Goal: Navigation & Orientation: Find specific page/section

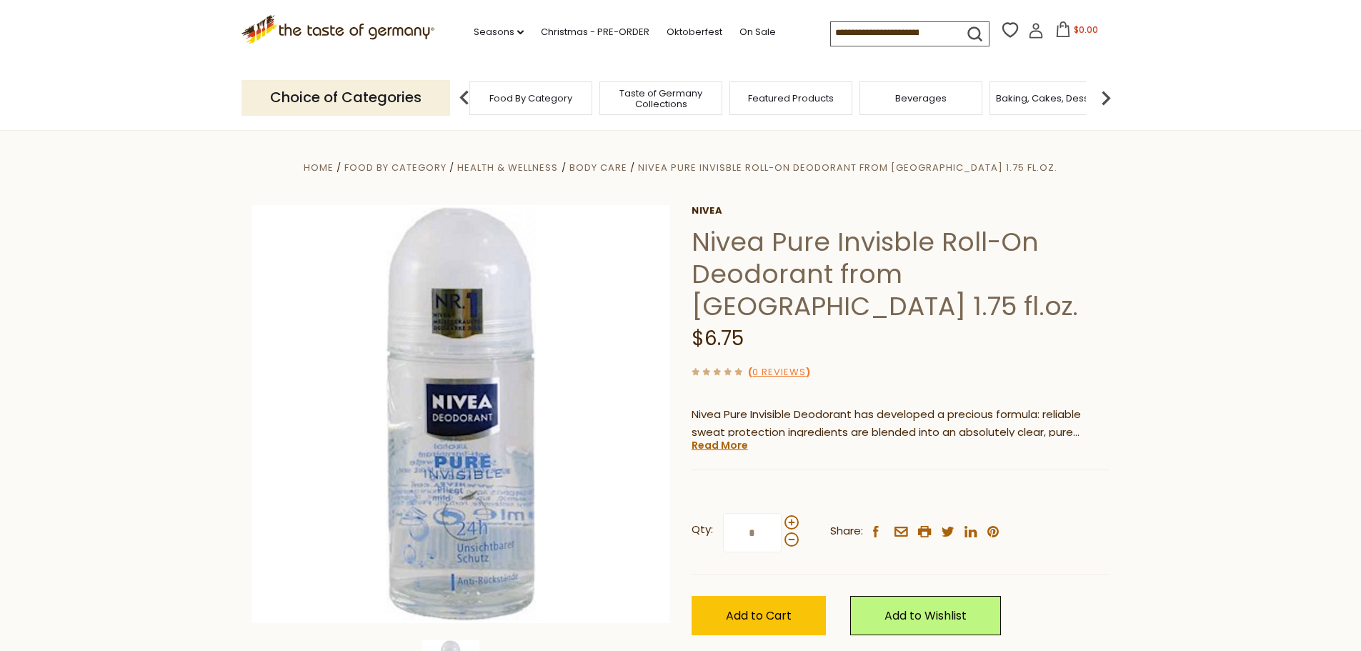
click at [512, 99] on span "Food By Category" at bounding box center [530, 98] width 83 height 11
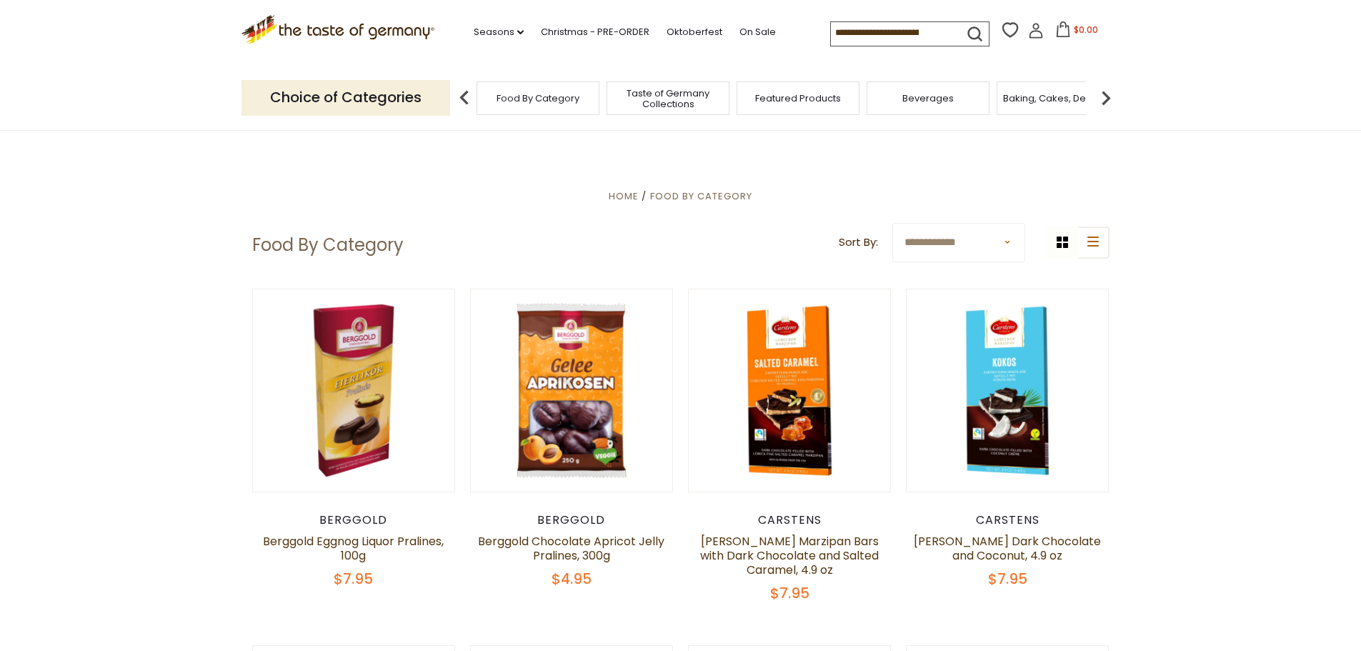
click at [466, 100] on img at bounding box center [464, 98] width 29 height 29
click at [322, 32] on icon ".st0{fill:#EDD300;} .st1{fill:#D33E21;}" at bounding box center [338, 29] width 194 height 29
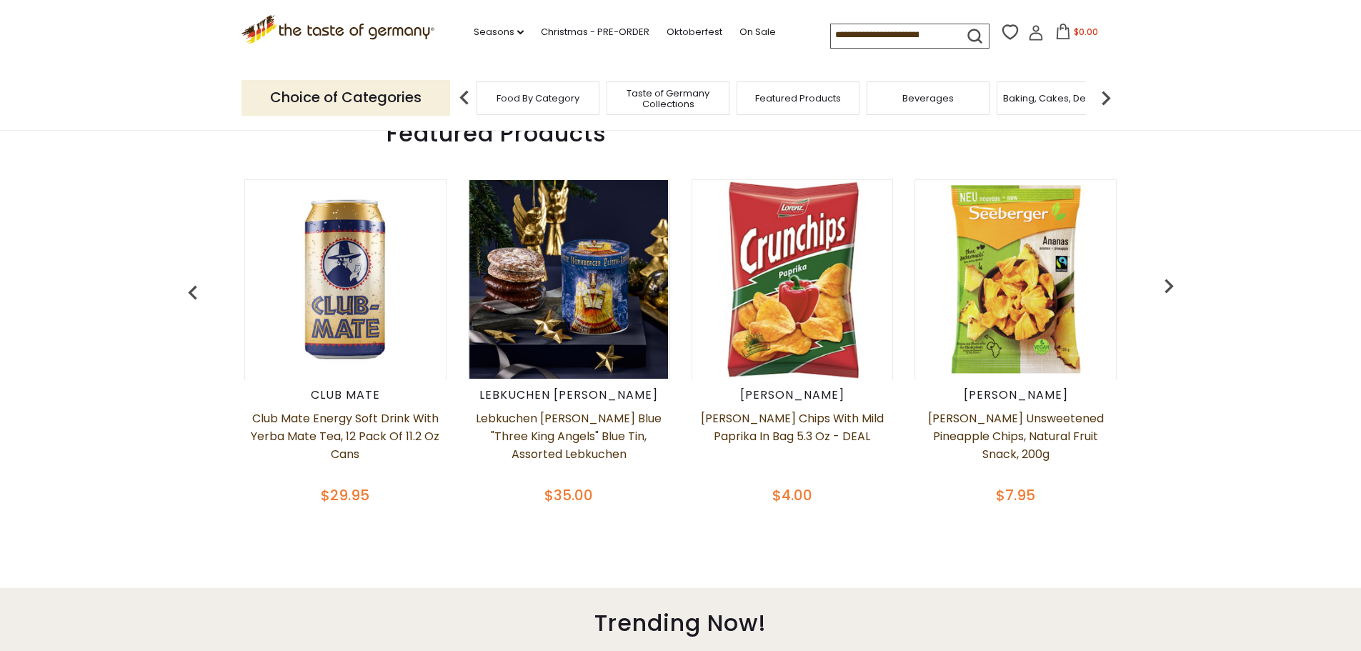
scroll to position [643, 0]
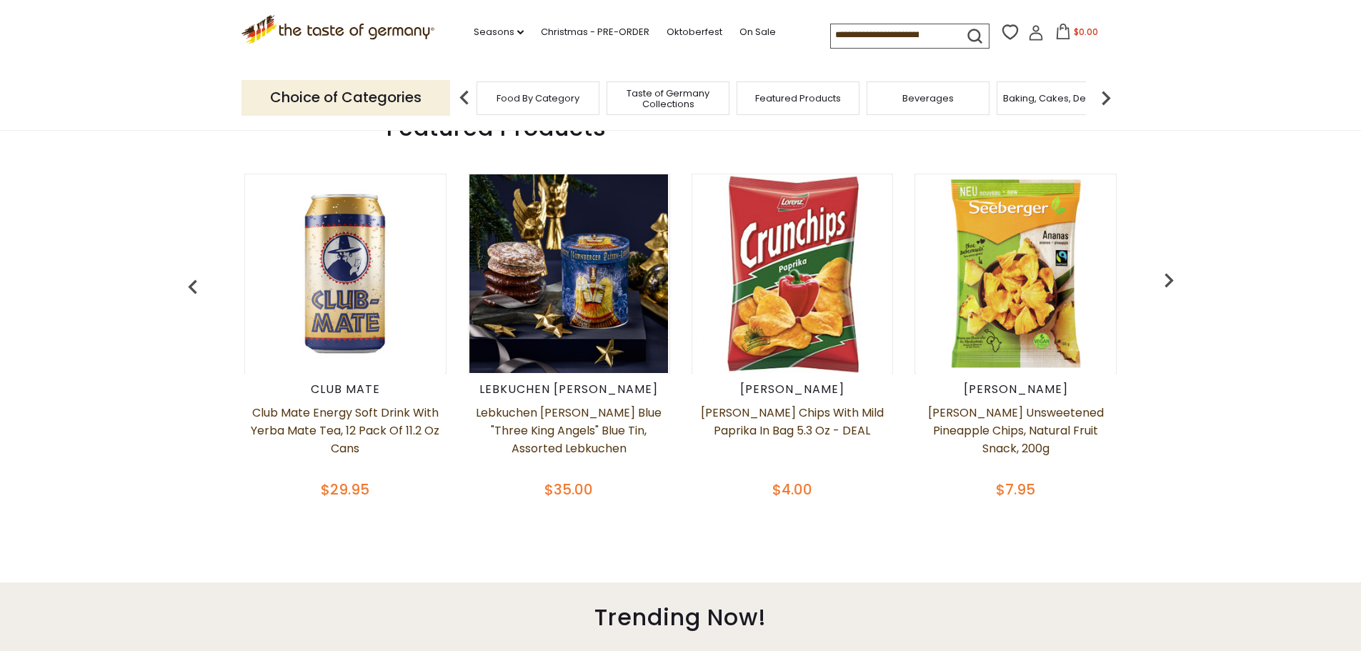
click at [1170, 280] on img "button" at bounding box center [1169, 280] width 29 height 29
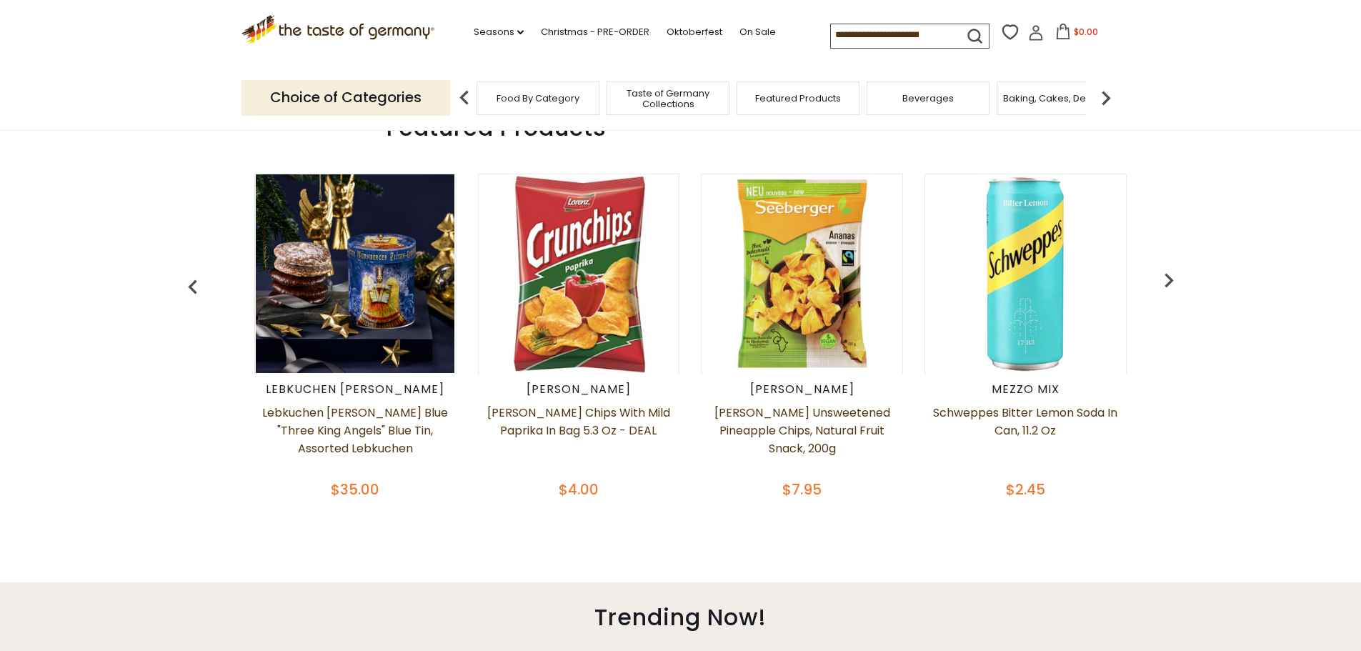
scroll to position [0, 224]
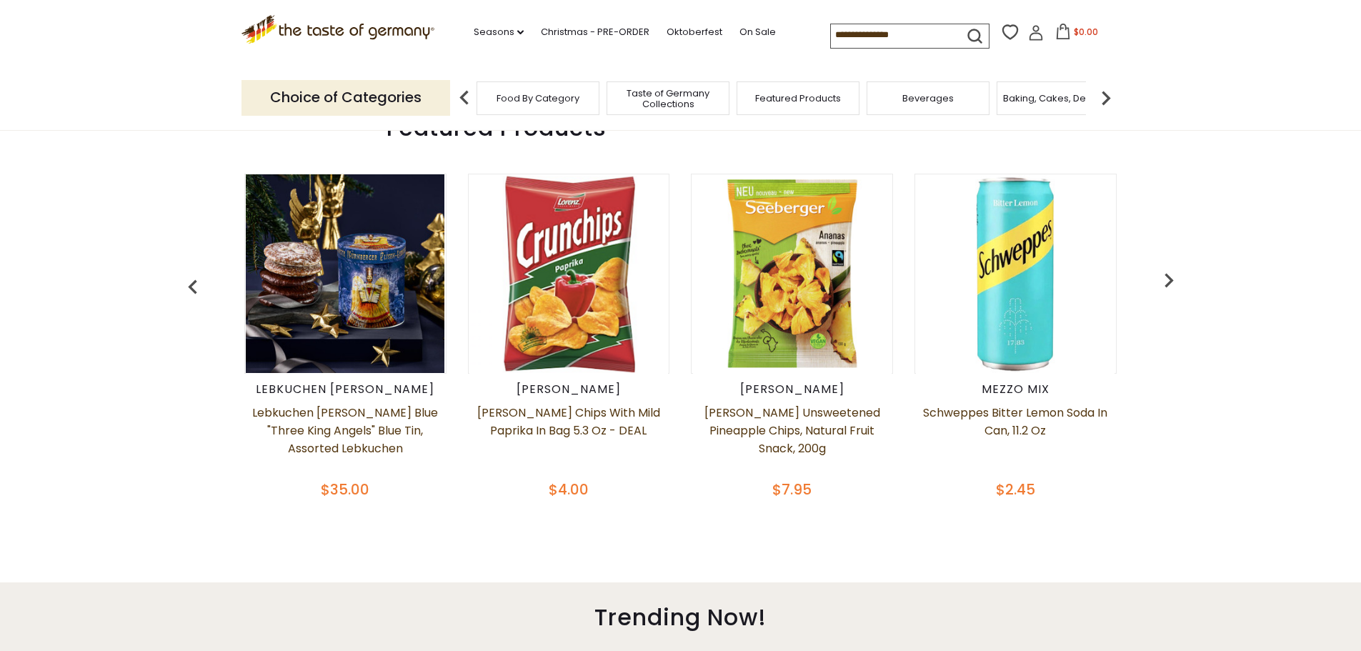
click at [1170, 280] on img "button" at bounding box center [1169, 280] width 29 height 29
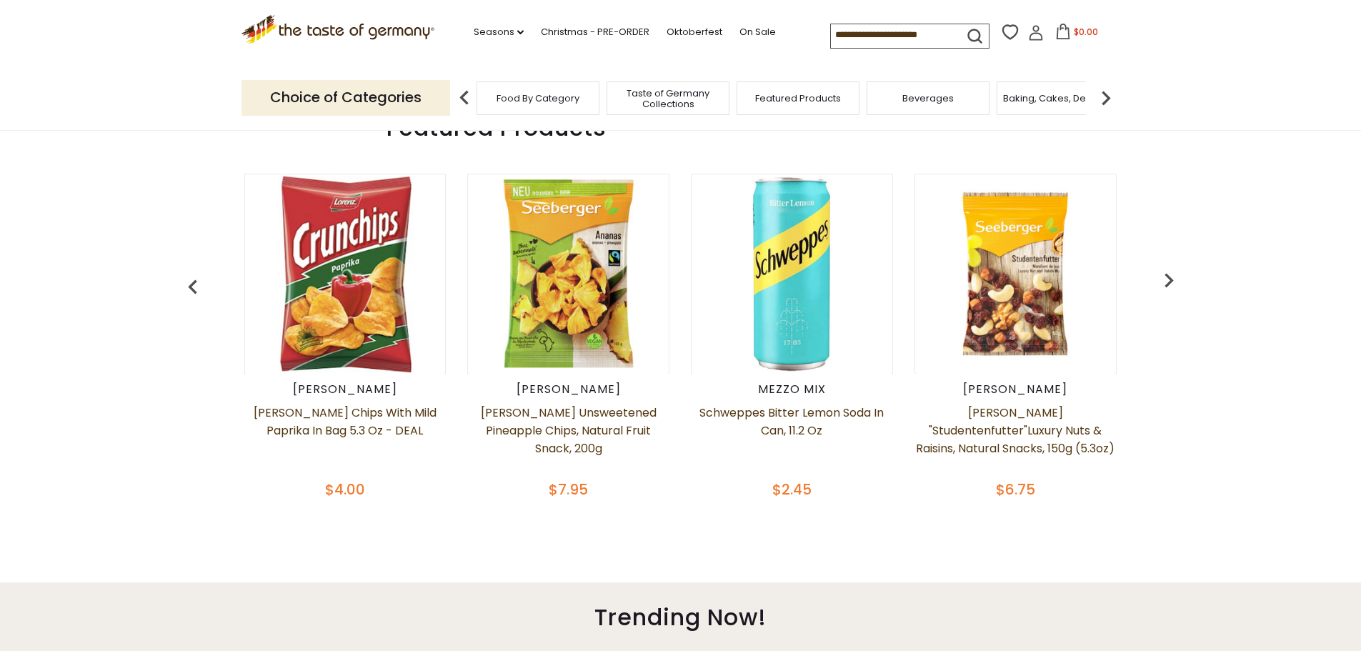
click at [1170, 280] on img "button" at bounding box center [1169, 280] width 29 height 29
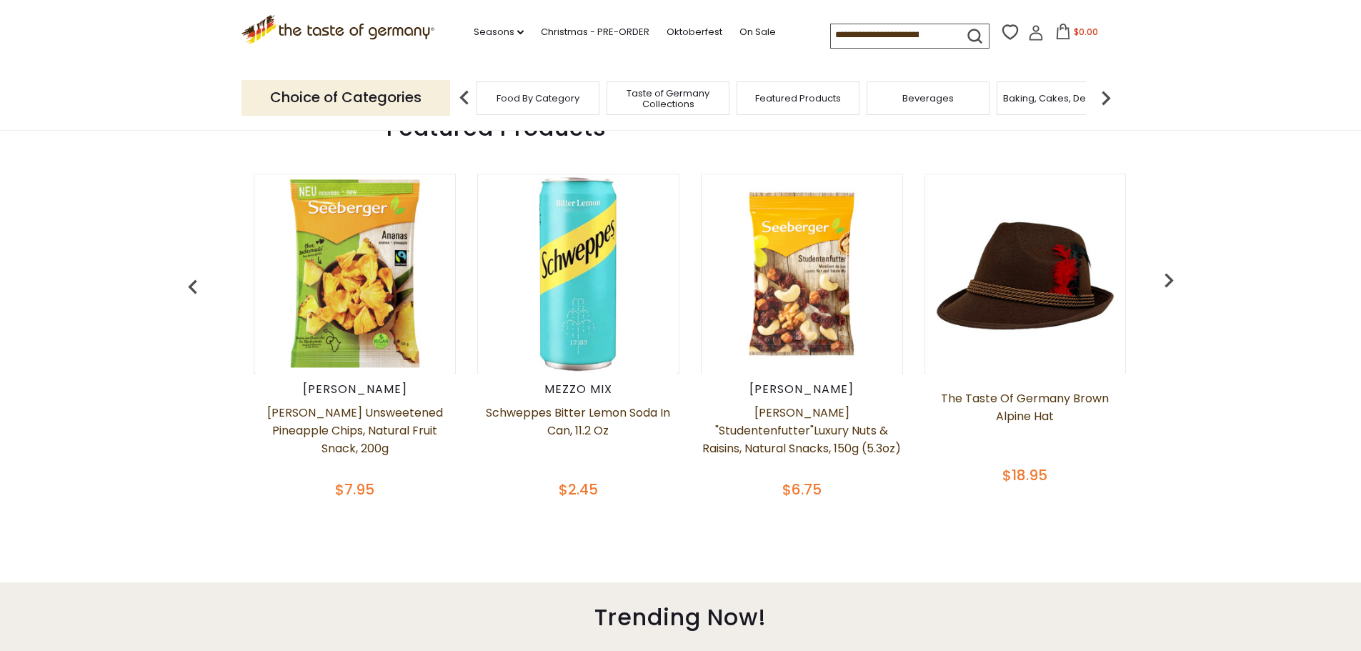
scroll to position [0, 671]
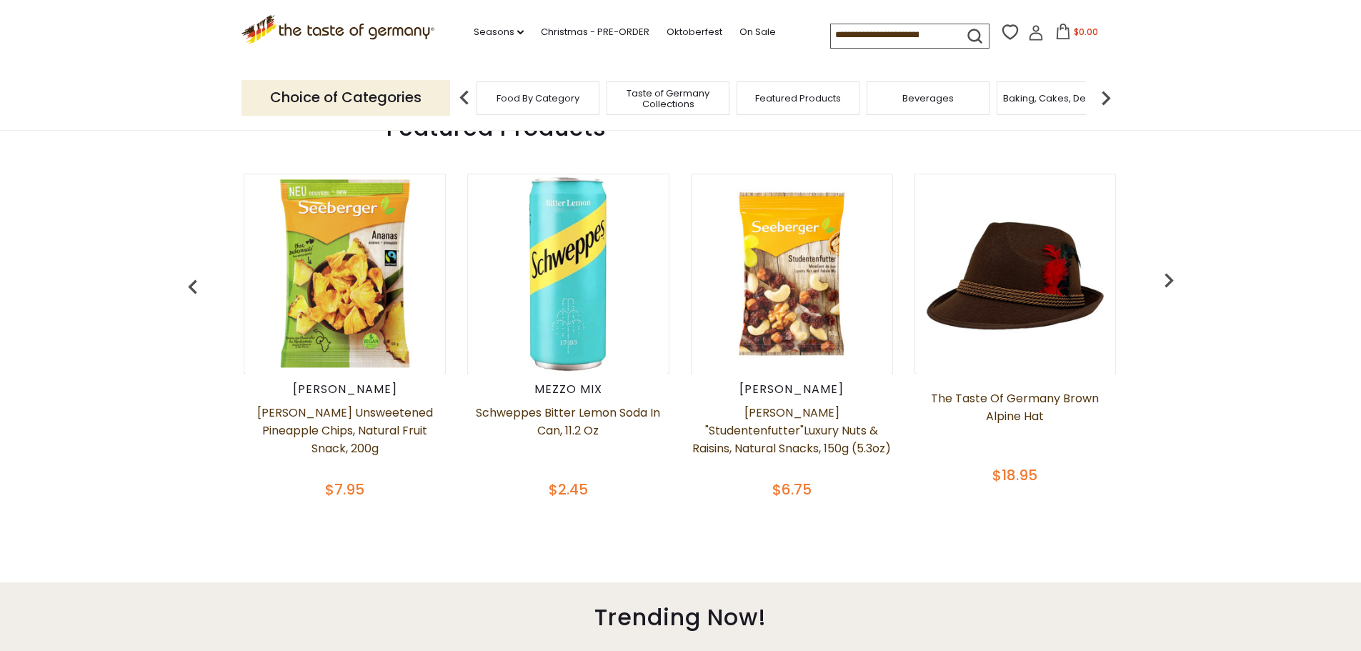
click at [1170, 280] on img "button" at bounding box center [1169, 280] width 29 height 29
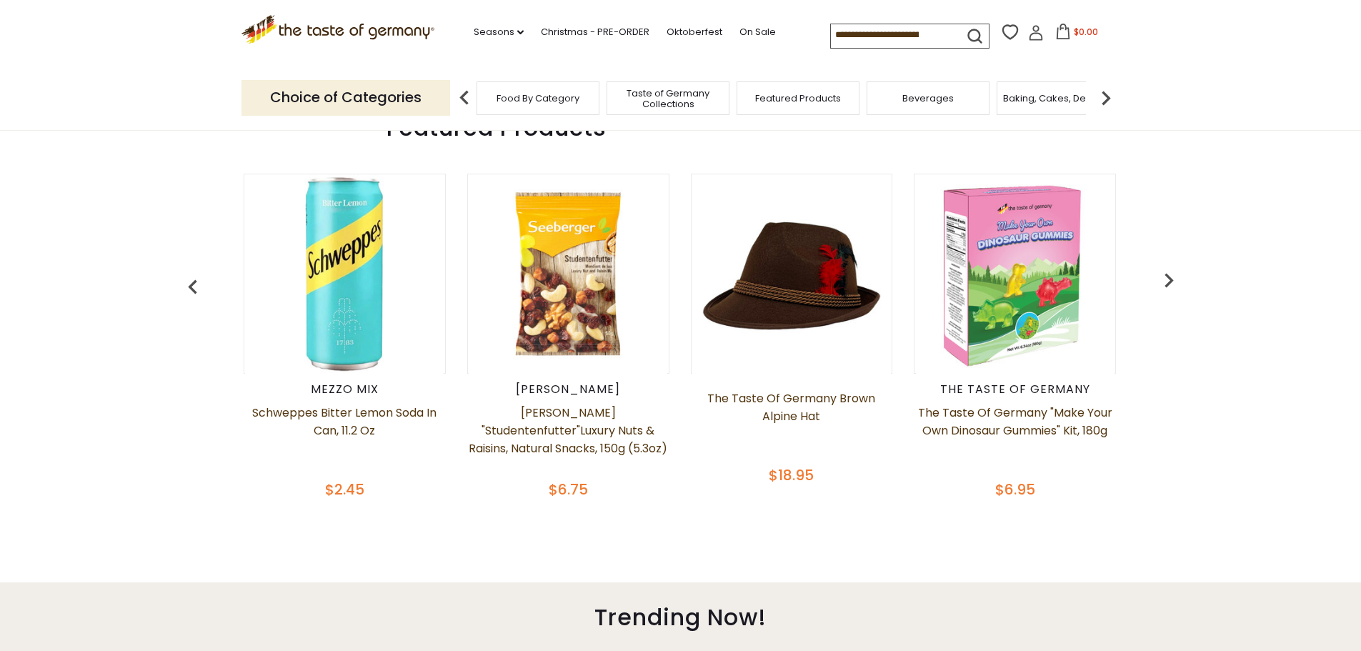
click at [1170, 280] on img "button" at bounding box center [1169, 280] width 29 height 29
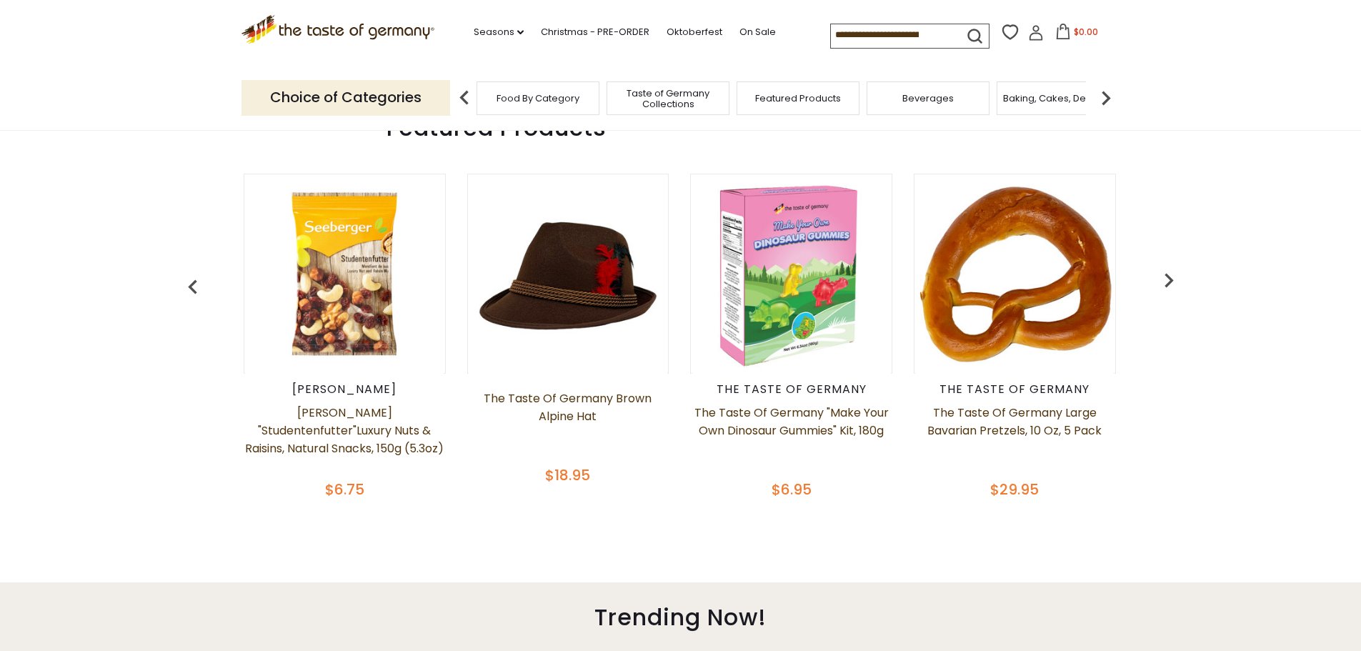
click at [1170, 280] on img "button" at bounding box center [1169, 280] width 29 height 29
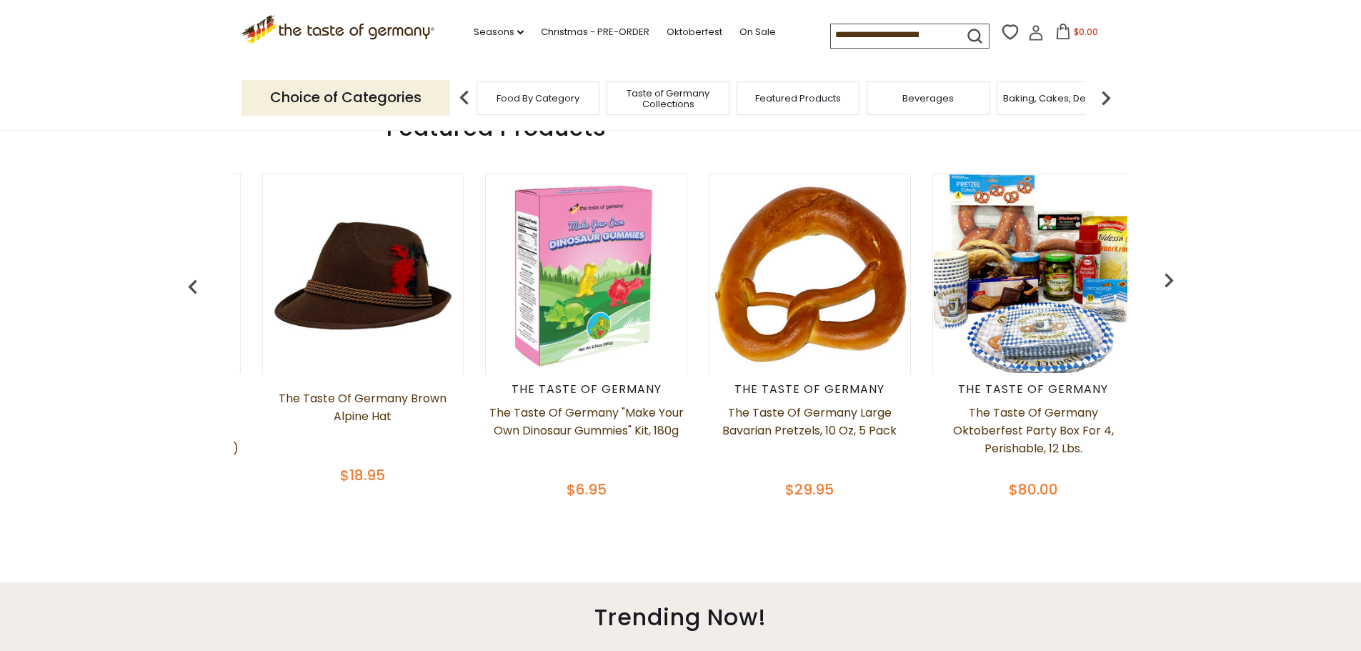
scroll to position [0, 1342]
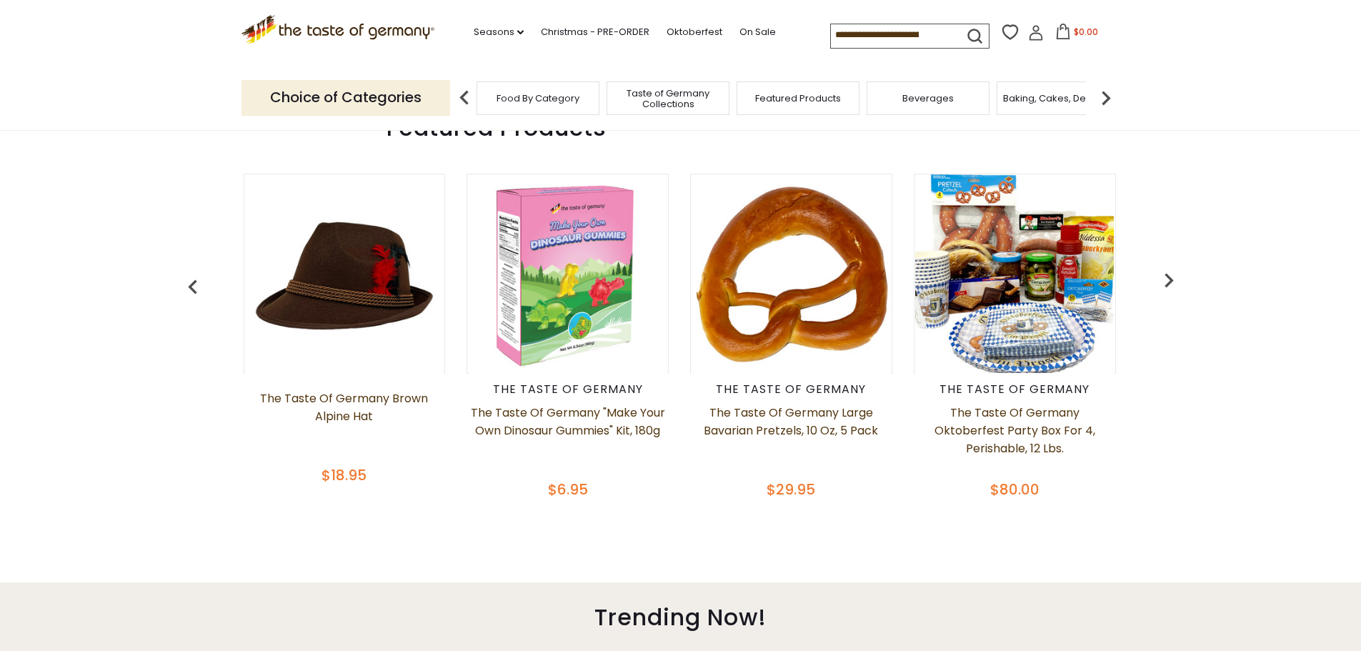
click at [1170, 280] on img "button" at bounding box center [1169, 280] width 29 height 29
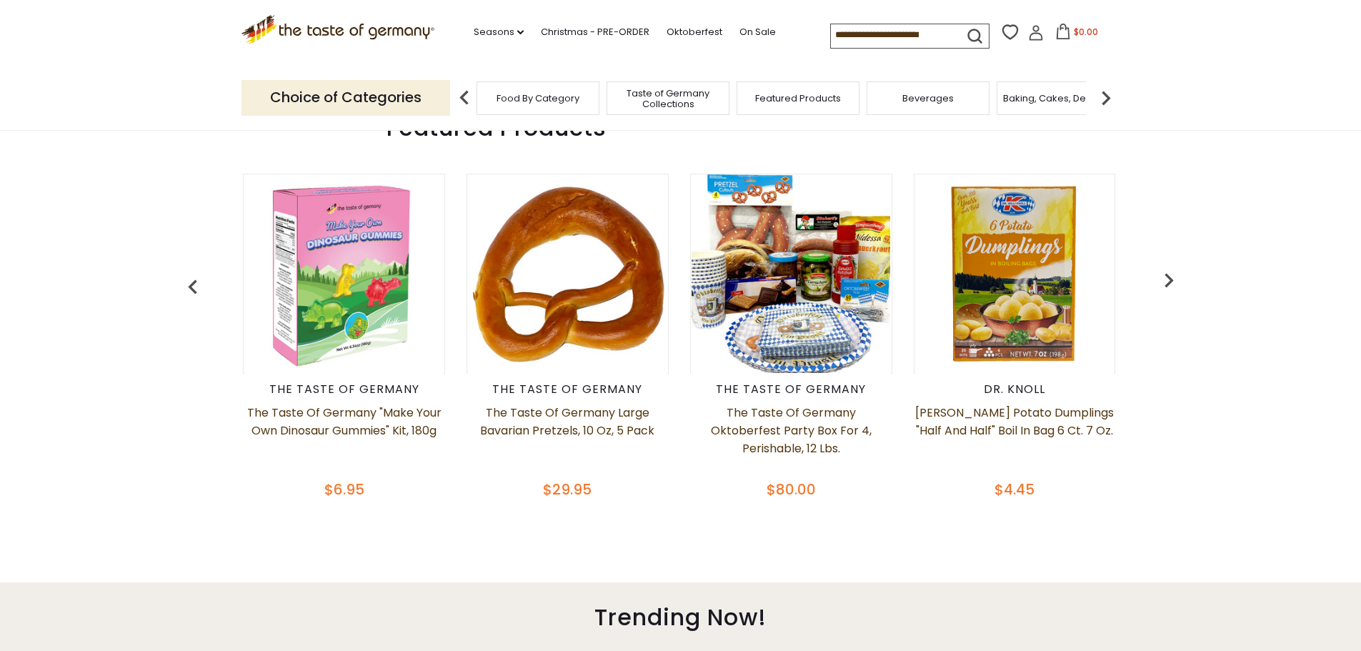
click at [1170, 280] on img "button" at bounding box center [1169, 280] width 29 height 29
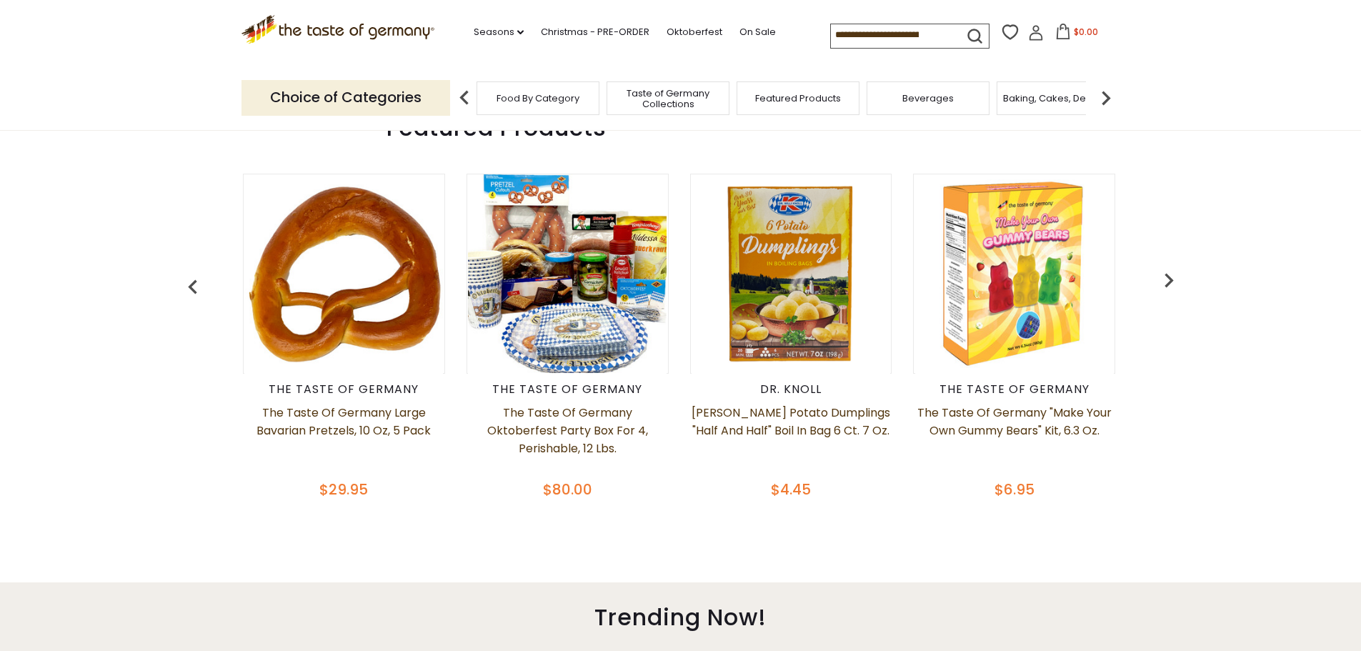
click at [1170, 280] on img "button" at bounding box center [1169, 280] width 29 height 29
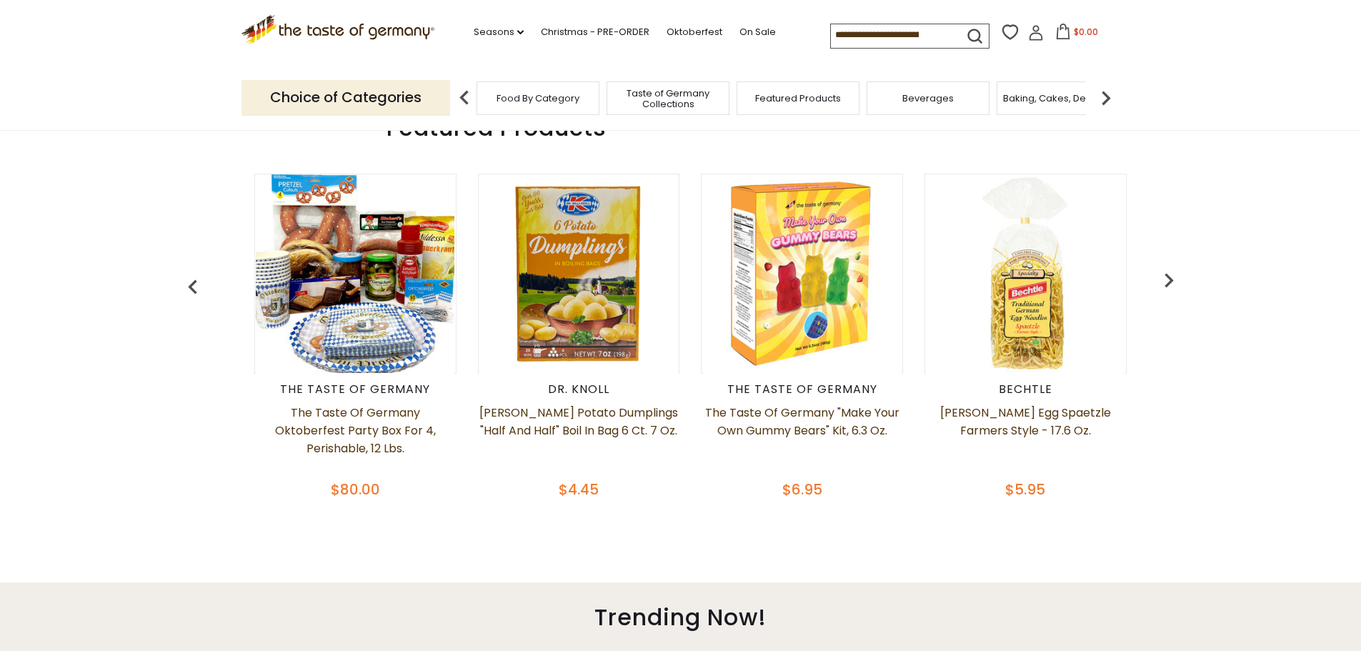
scroll to position [0, 2011]
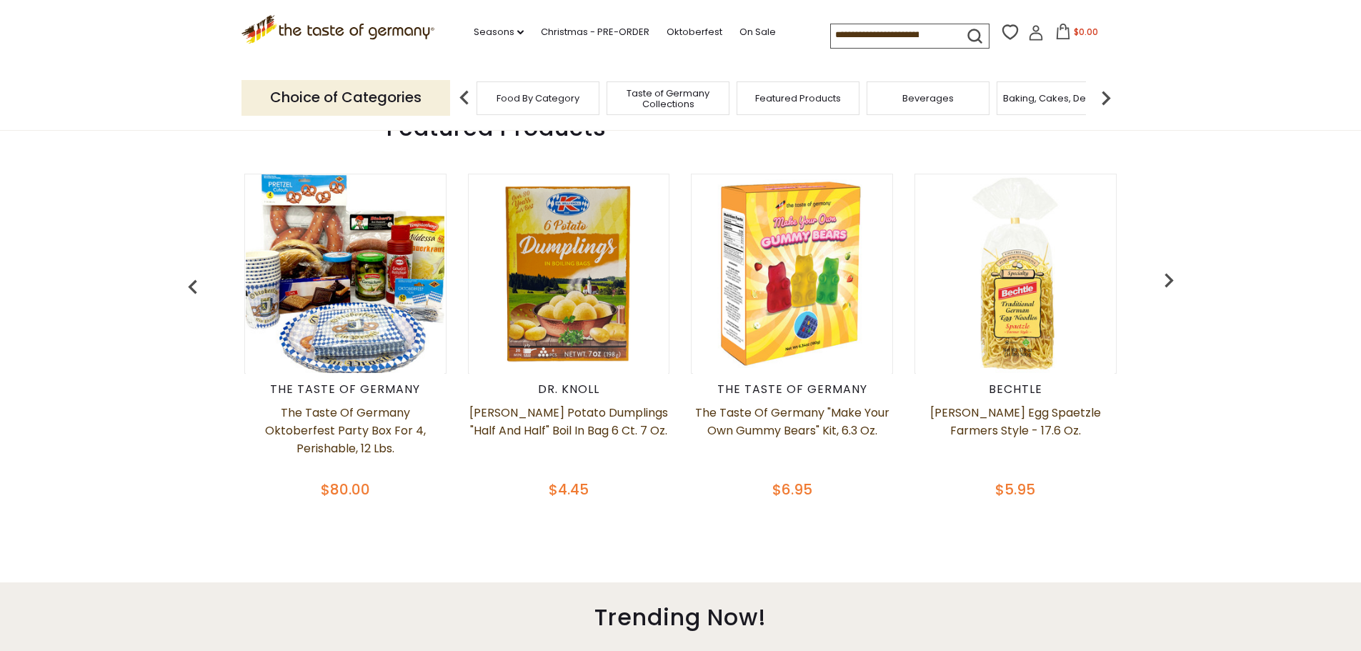
click at [1170, 280] on img "button" at bounding box center [1169, 280] width 29 height 29
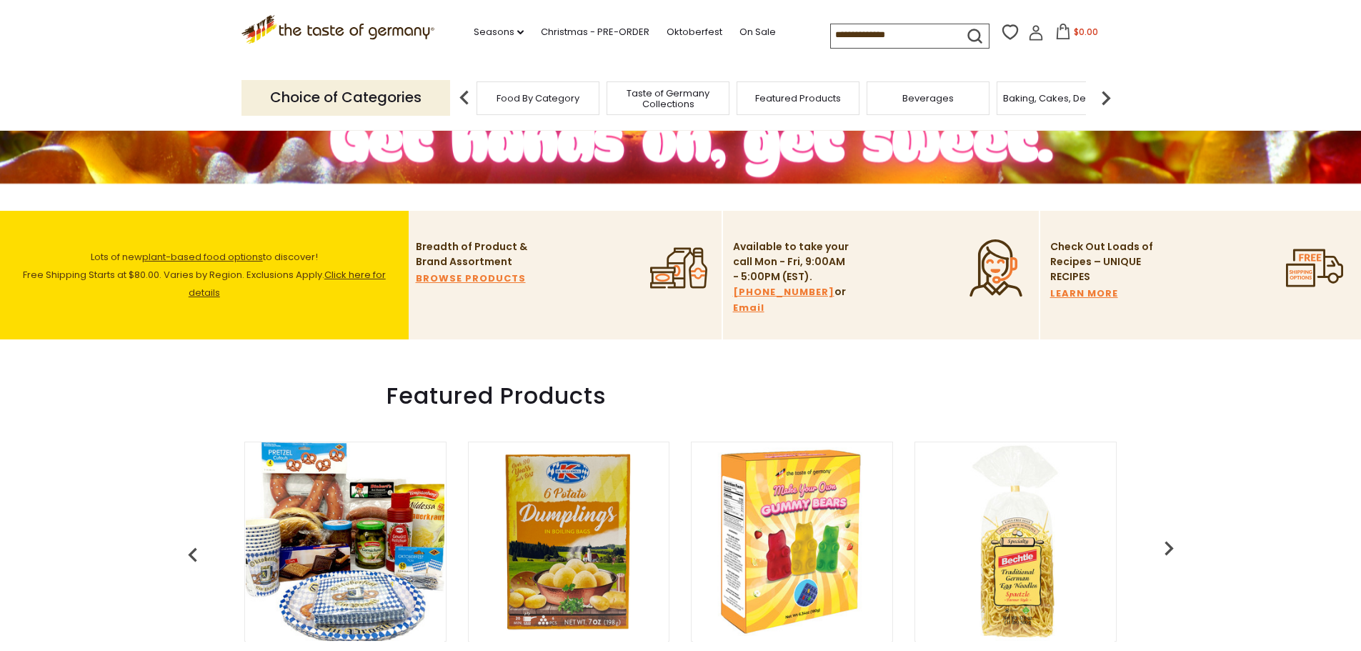
scroll to position [214, 0]
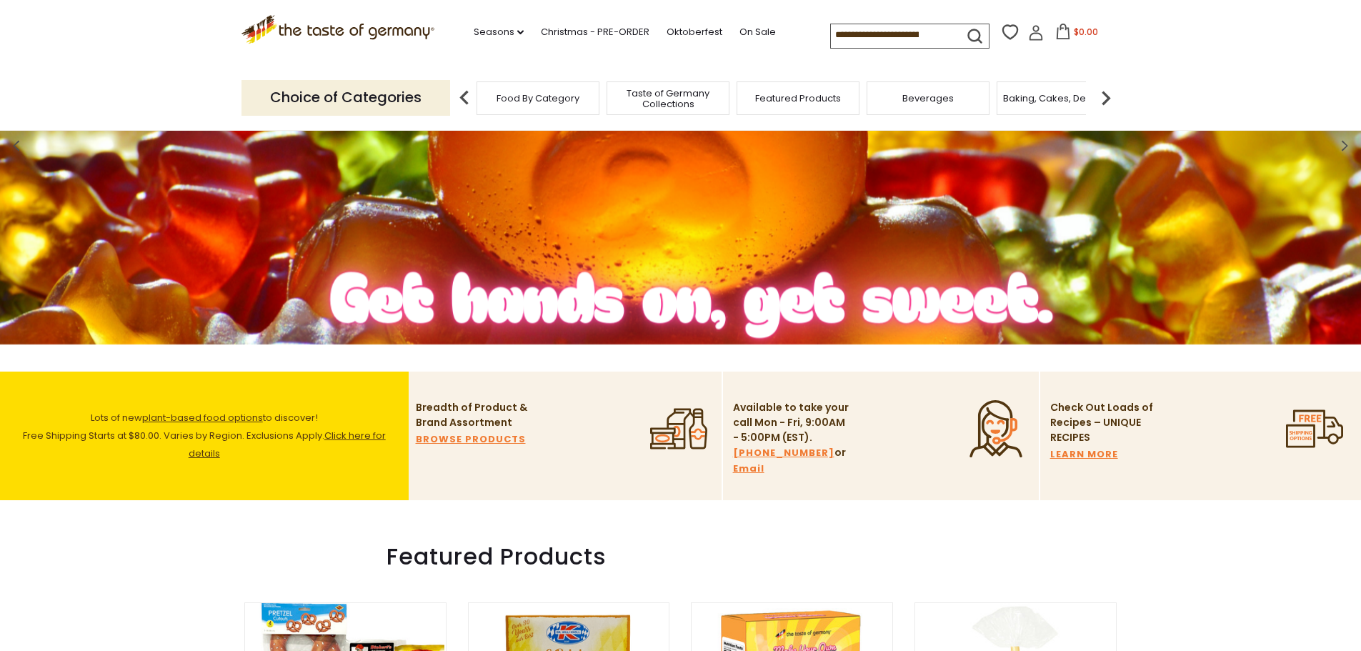
click at [818, 88] on div "Featured Products" at bounding box center [798, 98] width 123 height 34
click at [883, 89] on div "Beverages" at bounding box center [920, 98] width 123 height 34
click at [917, 108] on div "Beverages" at bounding box center [920, 98] width 123 height 34
click at [926, 96] on span "Beverages" at bounding box center [920, 98] width 51 height 11
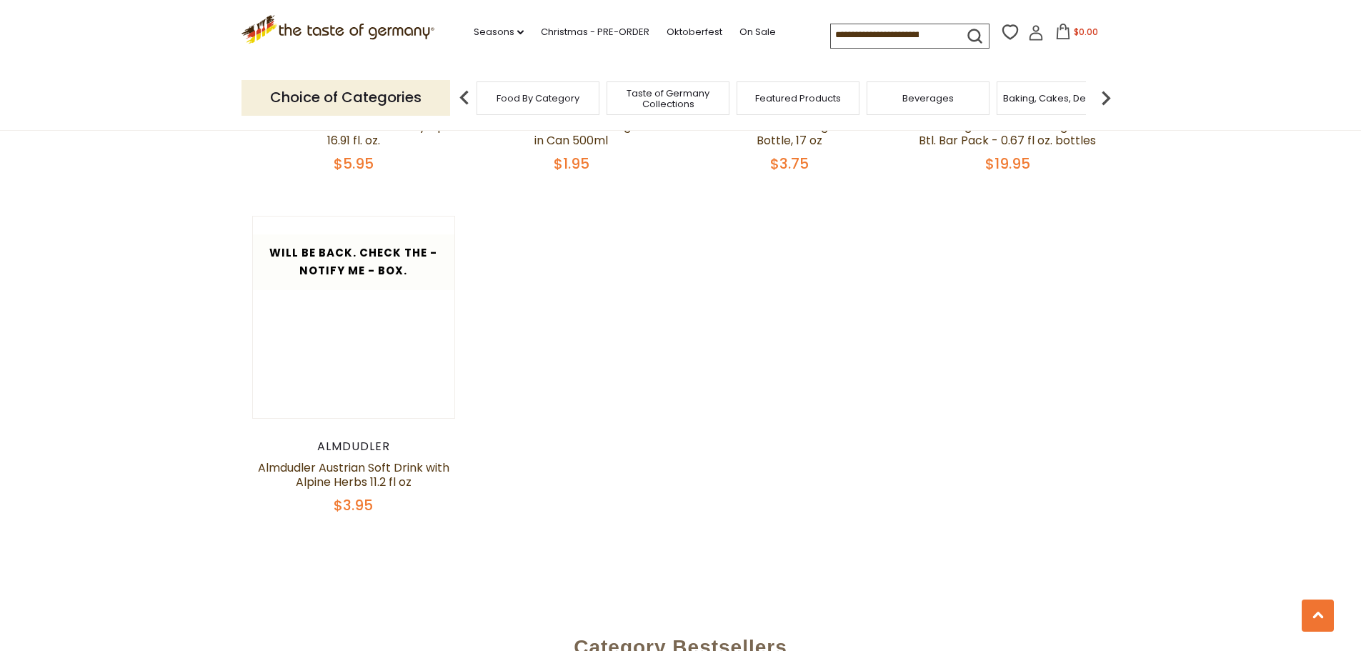
scroll to position [2858, 0]
